Goal: Transaction & Acquisition: Purchase product/service

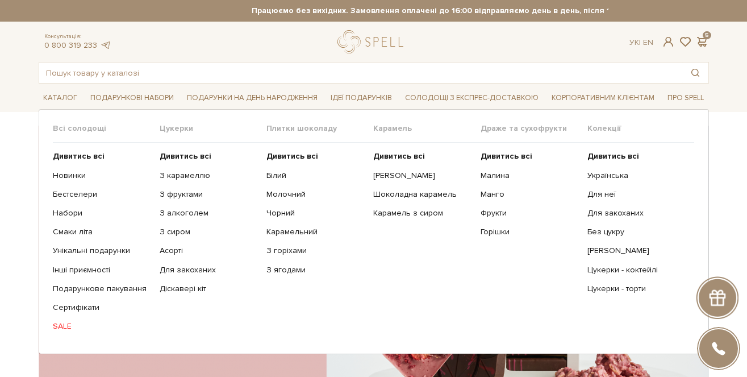
click at [87, 185] on ul "Дивитись всі Новинки Бестселери Набори Смаки літа Інші приємності" at bounding box center [106, 241] width 107 height 197
click at [89, 189] on link "Бестселери" at bounding box center [102, 194] width 98 height 10
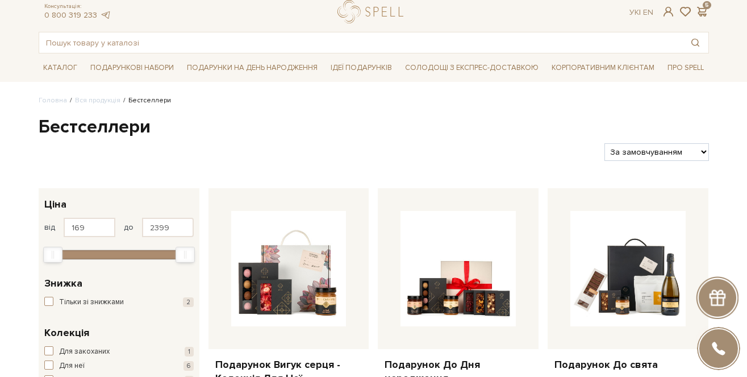
scroll to position [80, 0]
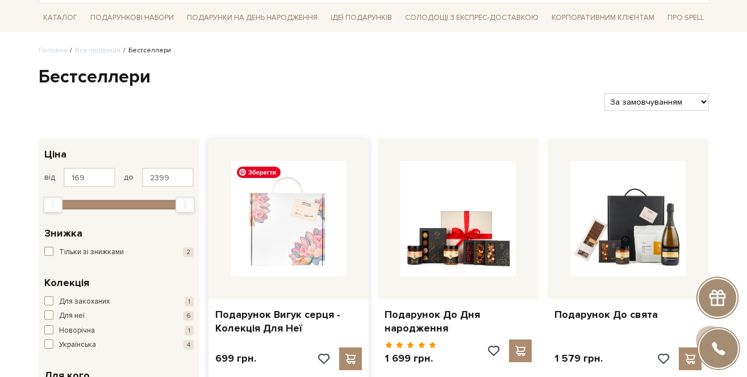
click at [291, 214] on img at bounding box center [288, 218] width 115 height 115
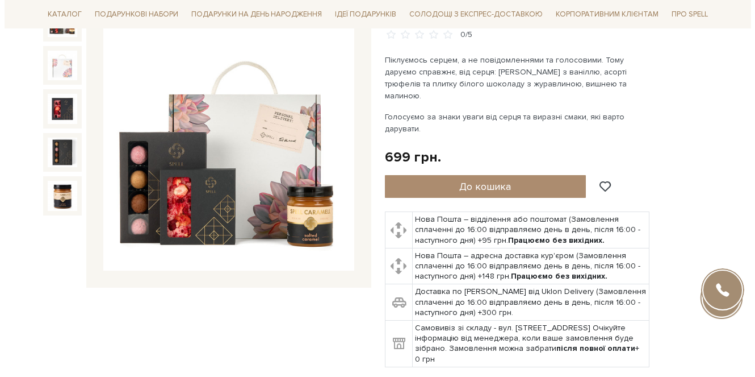
scroll to position [107, 0]
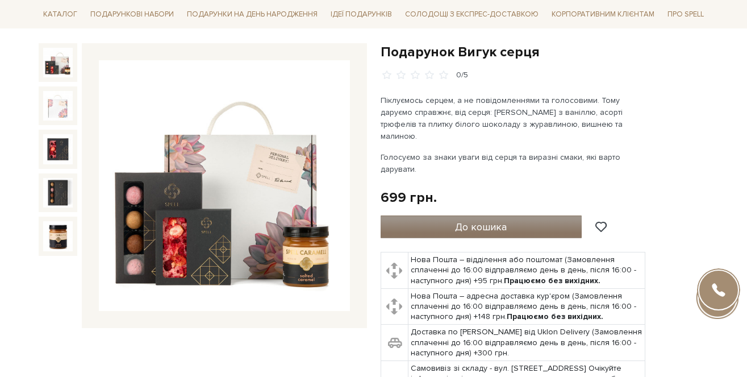
click at [522, 215] on button "До кошика" at bounding box center [481, 226] width 202 height 23
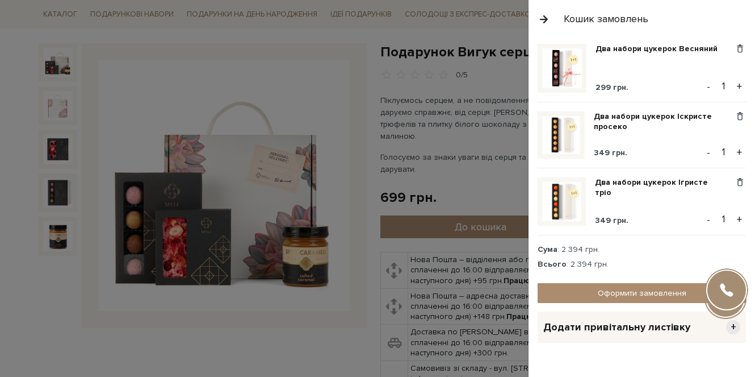
scroll to position [235, 0]
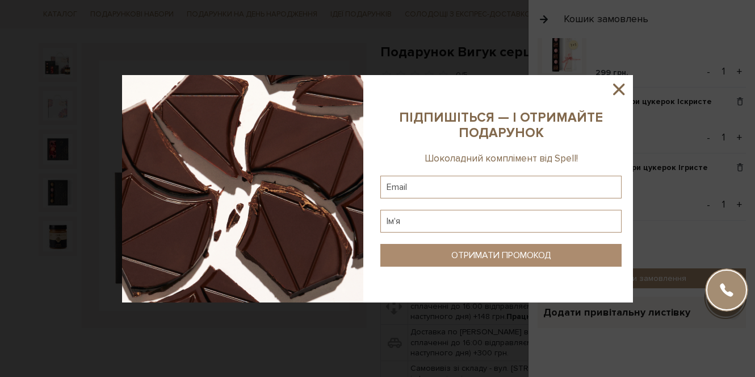
click at [620, 88] on icon at bounding box center [618, 88] width 11 height 11
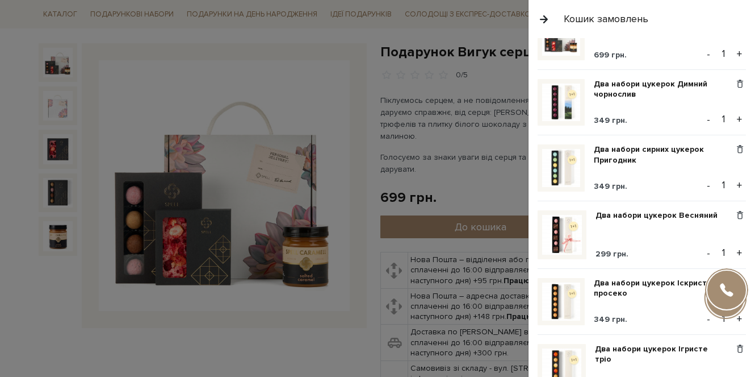
scroll to position [0, 0]
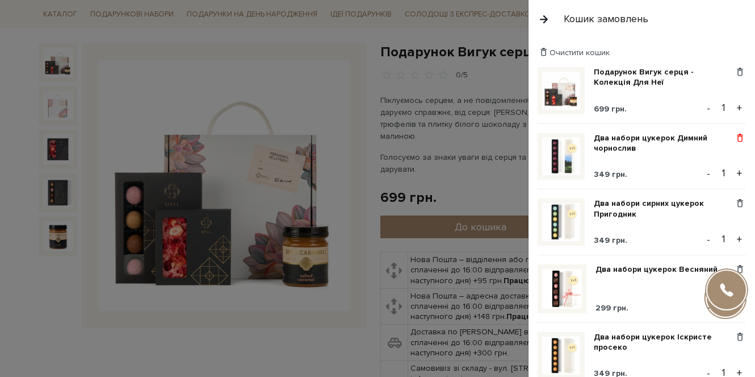
click at [734, 136] on span at bounding box center [740, 138] width 12 height 10
click at [691, 149] on link "Видалити" at bounding box center [701, 156] width 90 height 15
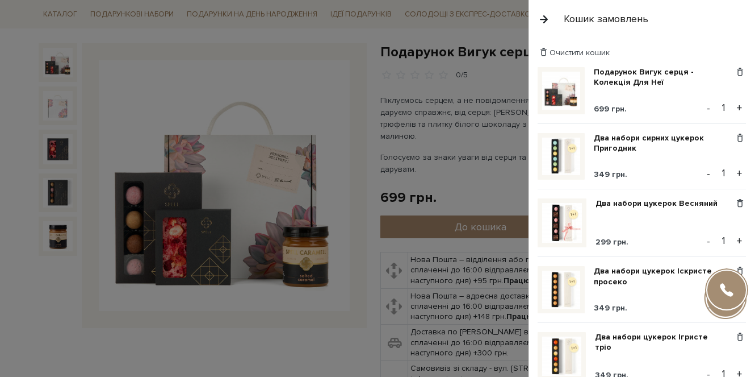
click at [733, 194] on div "Подарунок Вигук серця - Колекція Для Неї 699 грн. Видалити Додати в обрані - 1 …" at bounding box center [646, 248] width 217 height 362
click at [734, 198] on span at bounding box center [740, 203] width 12 height 10
click at [714, 215] on link "Видалити" at bounding box center [701, 222] width 90 height 15
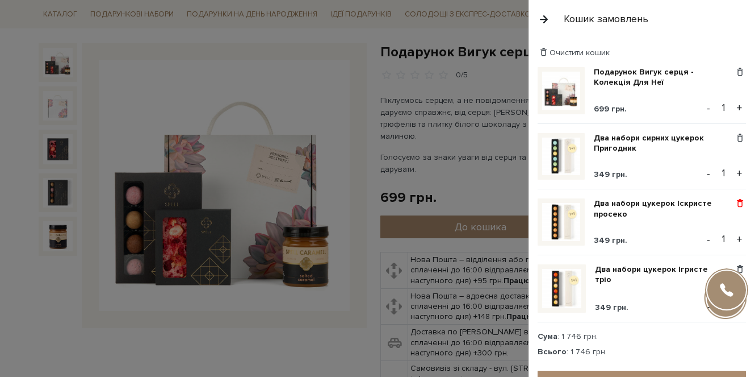
click at [734, 202] on span at bounding box center [740, 203] width 12 height 10
click at [734, 264] on span at bounding box center [740, 269] width 12 height 10
click at [724, 281] on link "Видалити" at bounding box center [701, 288] width 90 height 15
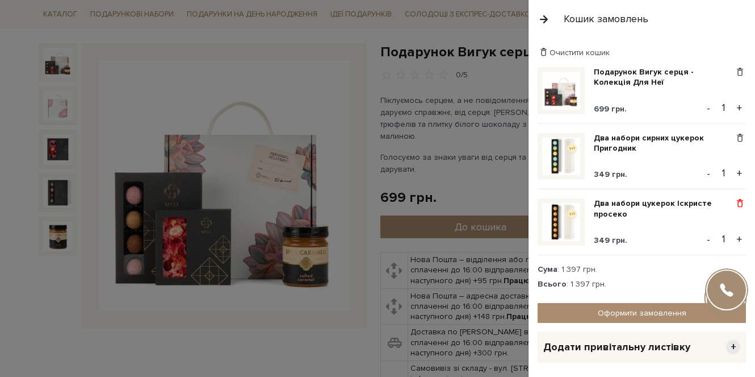
click at [737, 203] on span at bounding box center [740, 203] width 12 height 10
click at [729, 220] on link "Видалити" at bounding box center [701, 222] width 90 height 15
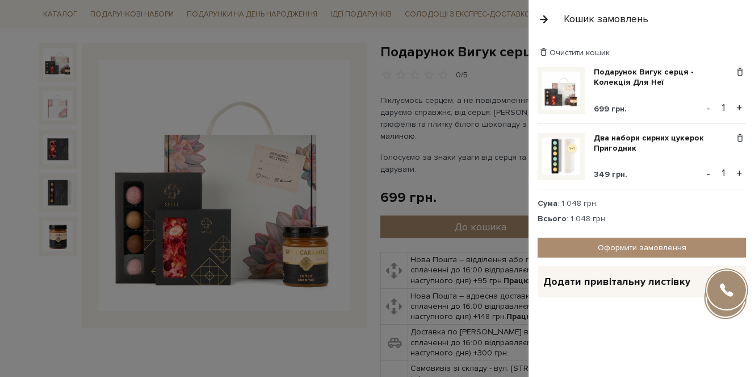
click at [729, 53] on div "Очистити кошик" at bounding box center [642, 52] width 208 height 11
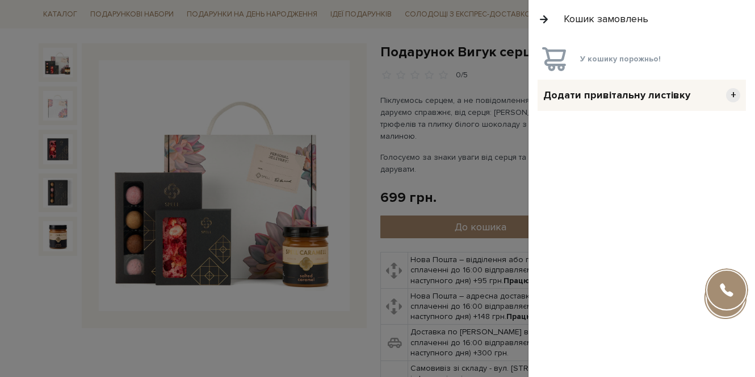
click at [357, 89] on div at bounding box center [377, 188] width 755 height 377
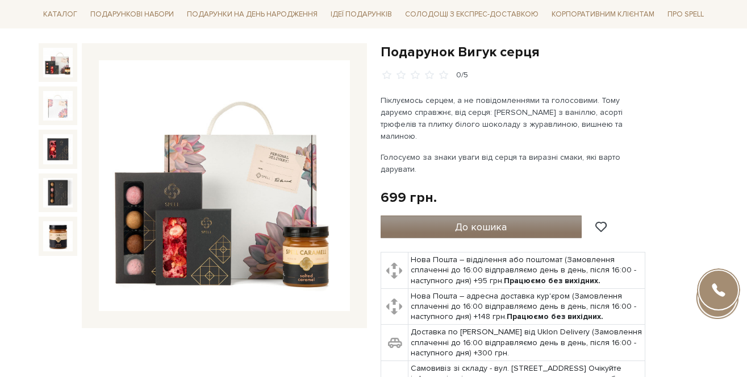
click at [434, 215] on button "До кошика" at bounding box center [481, 226] width 202 height 23
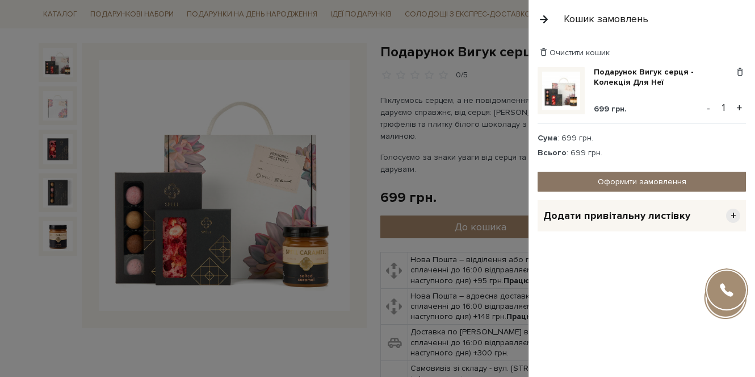
click at [621, 177] on link "Оформити замовлення" at bounding box center [642, 181] width 208 height 20
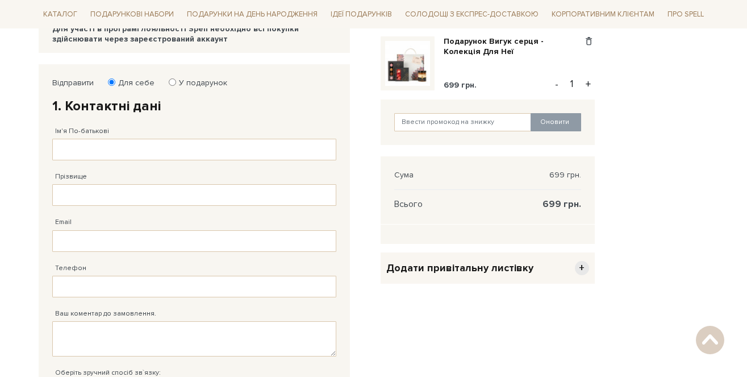
scroll to position [181, 0]
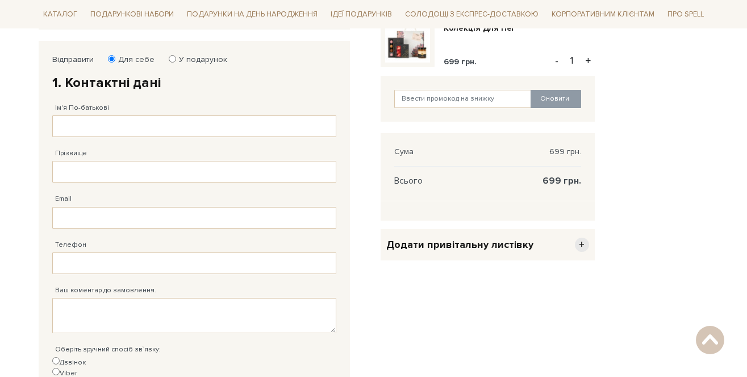
click at [585, 244] on span "+" at bounding box center [582, 244] width 14 height 14
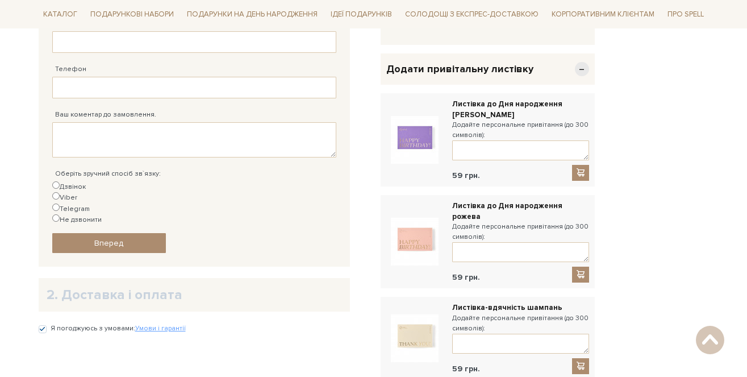
scroll to position [162, 0]
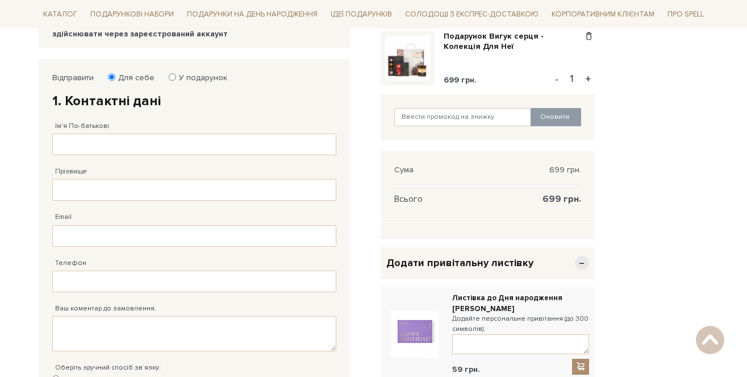
click at [578, 261] on span "−" at bounding box center [582, 263] width 14 height 14
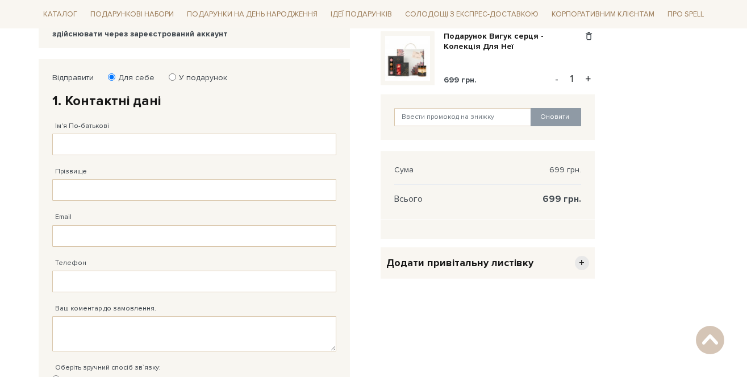
click at [580, 260] on span "+" at bounding box center [582, 263] width 14 height 14
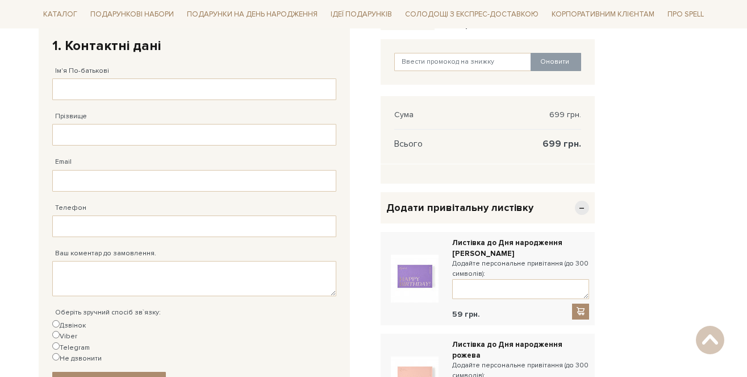
scroll to position [215, 0]
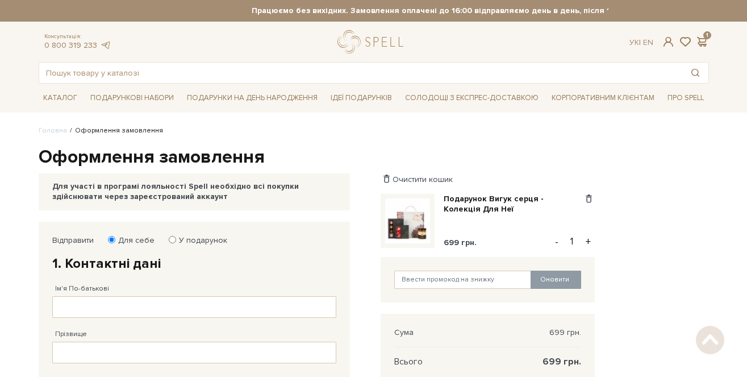
click at [588, 200] on span at bounding box center [589, 199] width 12 height 10
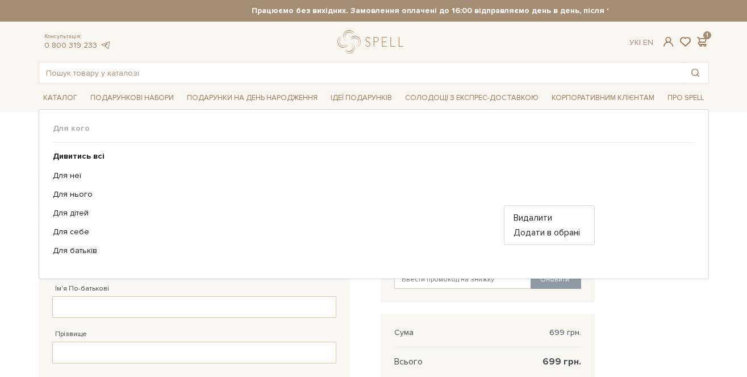
click at [274, 95] on span "Подарунки на День народження" at bounding box center [252, 98] width 140 height 18
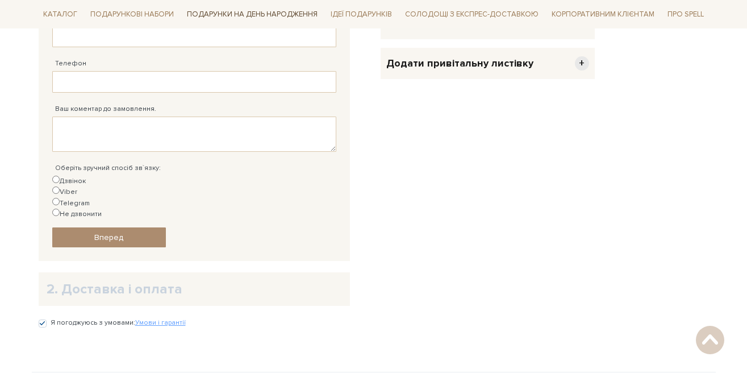
scroll to position [399, 0]
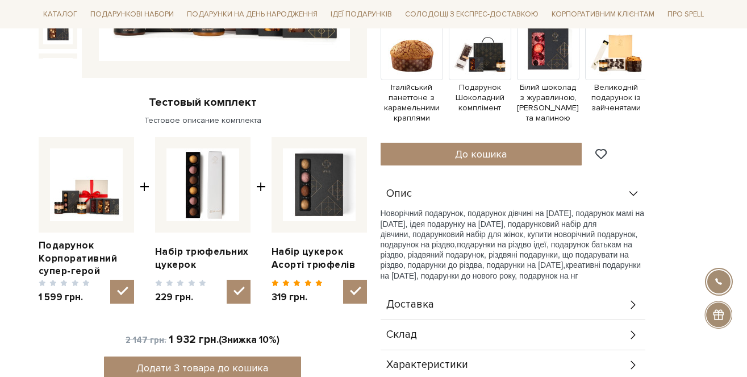
scroll to position [361, 0]
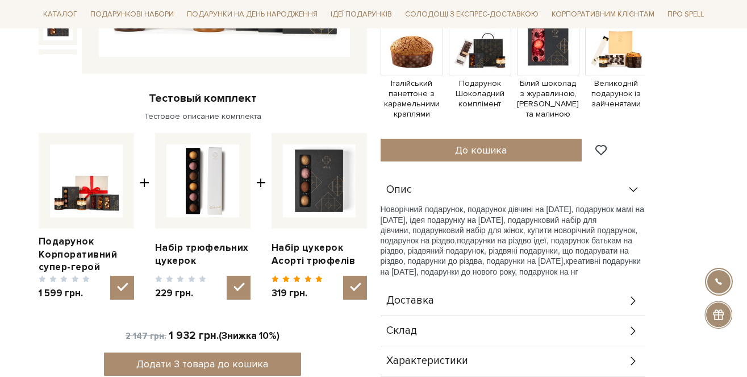
click at [626, 186] on div "Опис" at bounding box center [512, 190] width 265 height 30
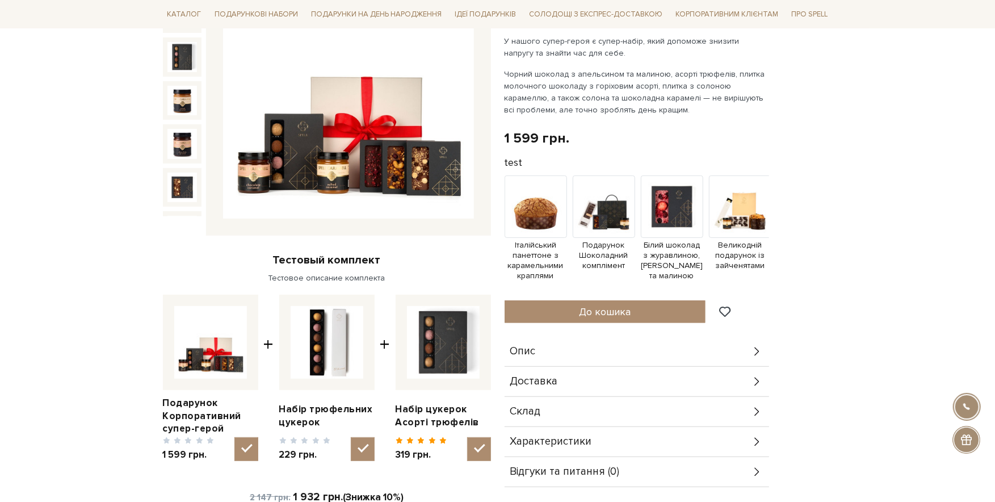
scroll to position [199, 0]
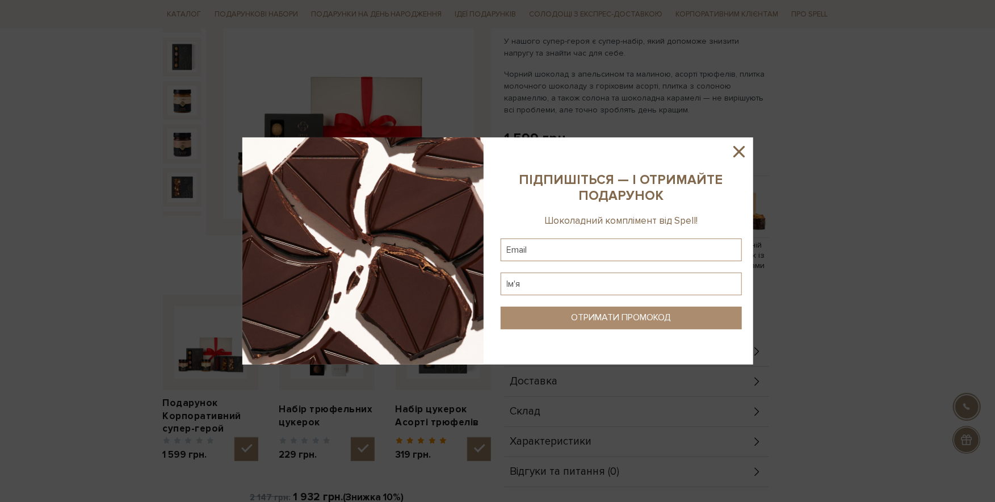
click at [746, 154] on sys-column-static at bounding box center [622, 250] width 264 height 227
click at [743, 152] on icon at bounding box center [739, 151] width 19 height 19
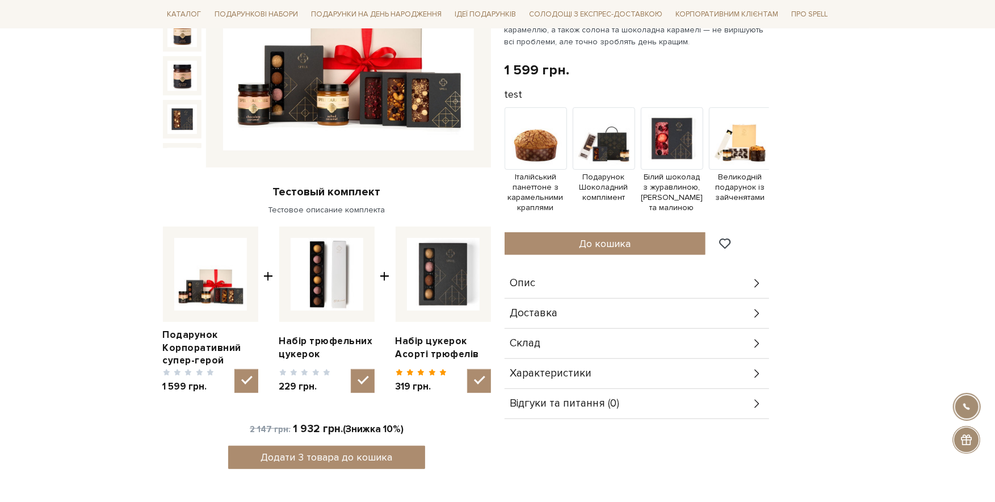
scroll to position [316, 0]
